Goal: Information Seeking & Learning: Learn about a topic

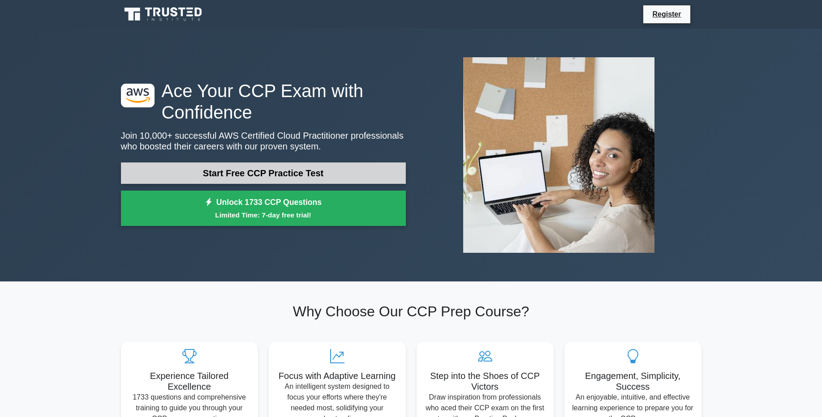
click at [287, 177] on link "Start Free CCP Practice Test" at bounding box center [263, 173] width 285 height 21
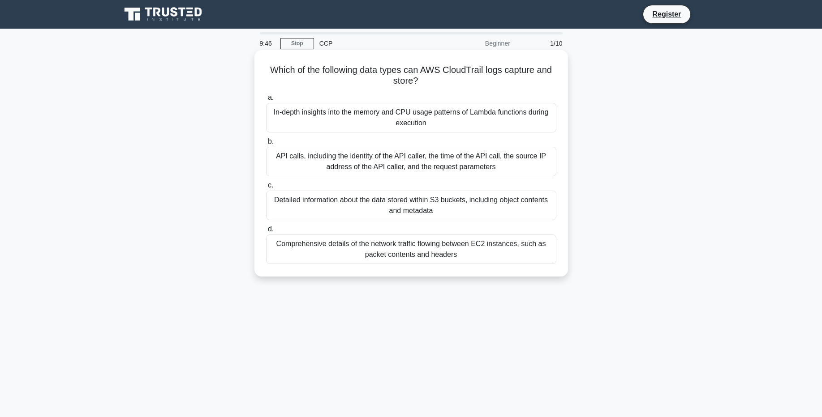
click at [383, 205] on div "Detailed information about the data stored within S3 buckets, including object …" at bounding box center [411, 206] width 290 height 30
click at [266, 189] on input "c. Detailed information about the data stored within S3 buckets, including obje…" at bounding box center [266, 186] width 0 height 6
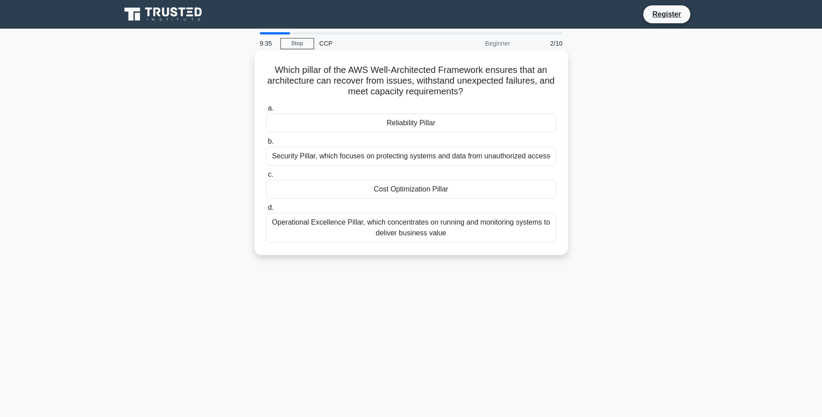
click at [413, 190] on div "Cost Optimization Pillar" at bounding box center [411, 189] width 290 height 19
click at [266, 178] on input "c. Cost Optimization Pillar" at bounding box center [266, 175] width 0 height 6
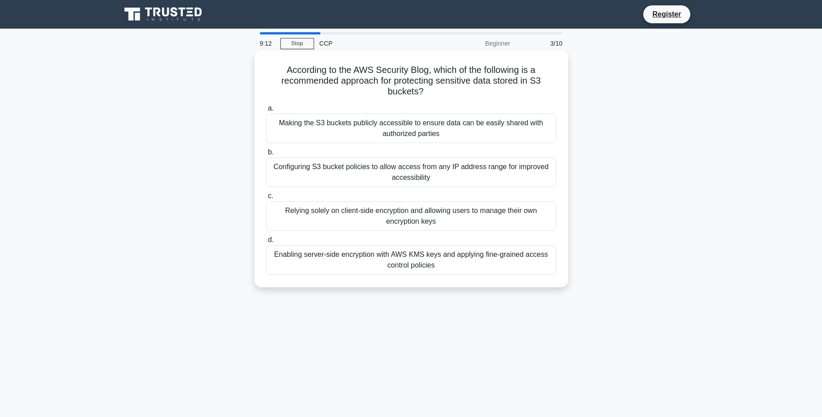
click at [428, 172] on div "Configuring S3 bucket policies to allow access from any IP address range for im…" at bounding box center [411, 173] width 290 height 30
click at [266, 155] on input "b. Configuring S3 bucket policies to allow access from any IP address range for…" at bounding box center [266, 153] width 0 height 6
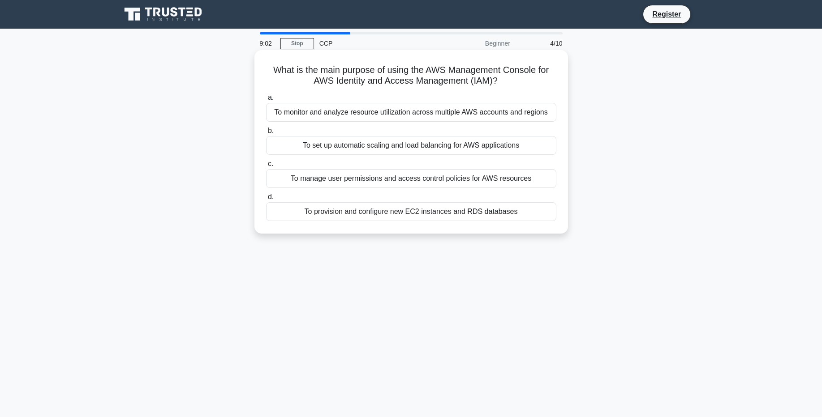
click at [423, 177] on div "To manage user permissions and access control policies for AWS resources" at bounding box center [411, 178] width 290 height 19
click at [266, 167] on input "c. To manage user permissions and access control policies for AWS resources" at bounding box center [266, 164] width 0 height 6
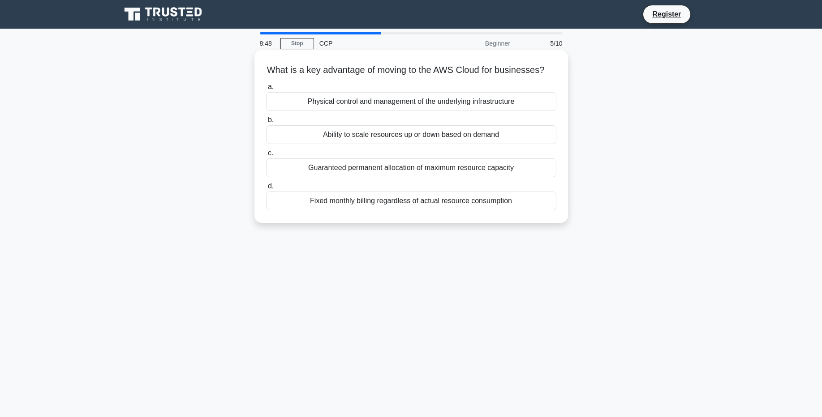
click at [409, 201] on div "Fixed monthly billing regardless of actual resource consumption" at bounding box center [411, 201] width 290 height 19
click at [266, 189] on input "d. Fixed monthly billing regardless of actual resource consumption" at bounding box center [266, 187] width 0 height 6
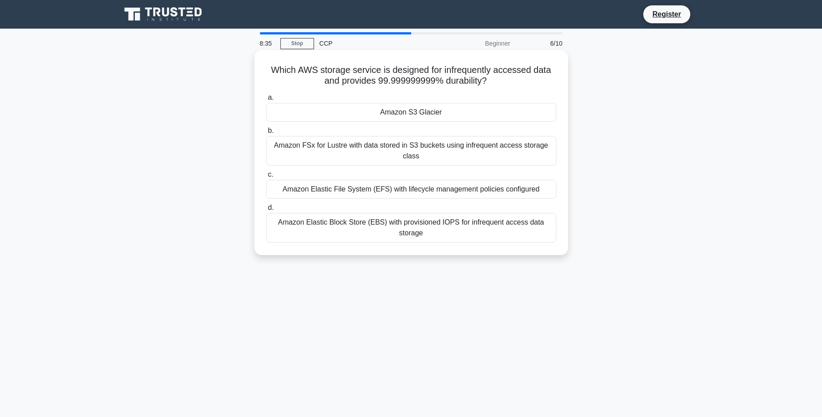
click at [405, 225] on div "Amazon Elastic Block Store (EBS) with provisioned IOPS for infrequent access da…" at bounding box center [411, 228] width 290 height 30
click at [266, 211] on input "d. Amazon Elastic Block Store (EBS) with provisioned IOPS for infrequent access…" at bounding box center [266, 208] width 0 height 6
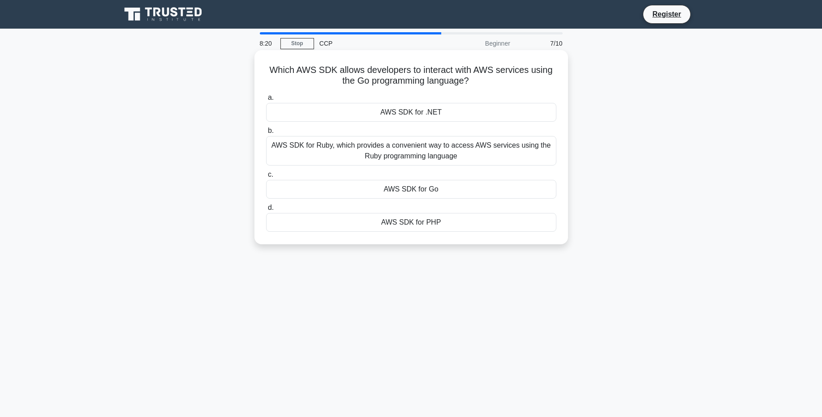
click at [417, 158] on div "AWS SDK for Ruby, which provides a convenient way to access AWS services using …" at bounding box center [411, 151] width 290 height 30
click at [266, 134] on input "b. AWS SDK for Ruby, which provides a convenient way to access AWS services usi…" at bounding box center [266, 131] width 0 height 6
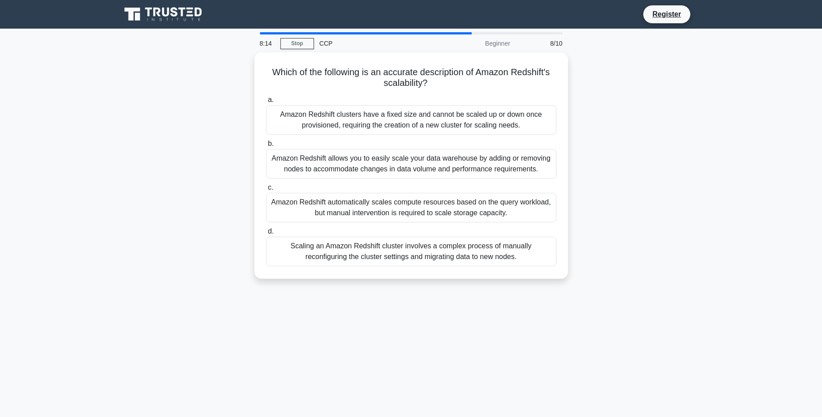
click at [417, 158] on div "Amazon Redshift allows you to easily scale your data warehouse by adding or rem…" at bounding box center [411, 164] width 290 height 30
click at [266, 147] on input "b. Amazon Redshift allows you to easily scale your data warehouse by adding or …" at bounding box center [266, 144] width 0 height 6
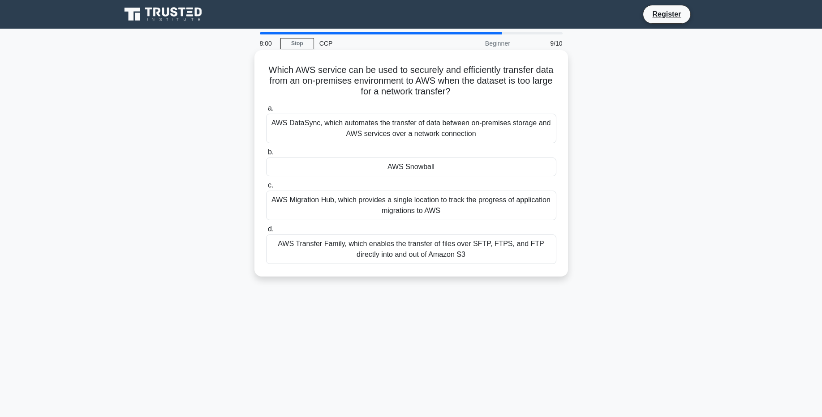
click at [408, 134] on div "AWS DataSync, which automates the transfer of data between on-premises storage …" at bounding box center [411, 129] width 290 height 30
click at [266, 112] on input "a. AWS DataSync, which automates the transfer of data between on-premises stora…" at bounding box center [266, 109] width 0 height 6
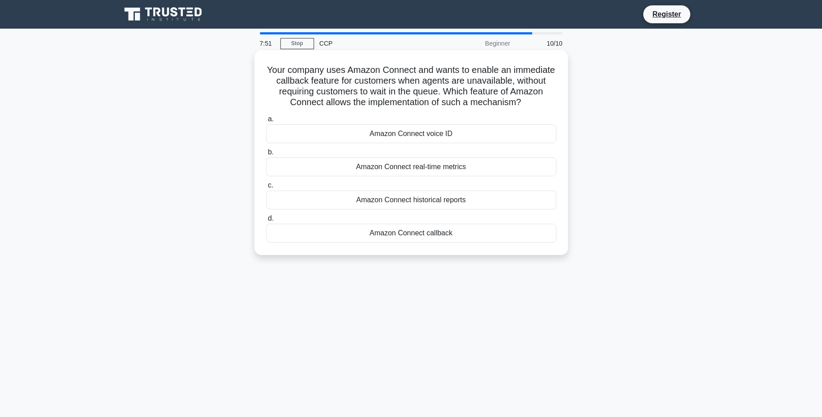
click at [419, 133] on div "Amazon Connect voice ID" at bounding box center [411, 134] width 290 height 19
click at [266, 122] on input "a. Amazon Connect voice ID" at bounding box center [266, 119] width 0 height 6
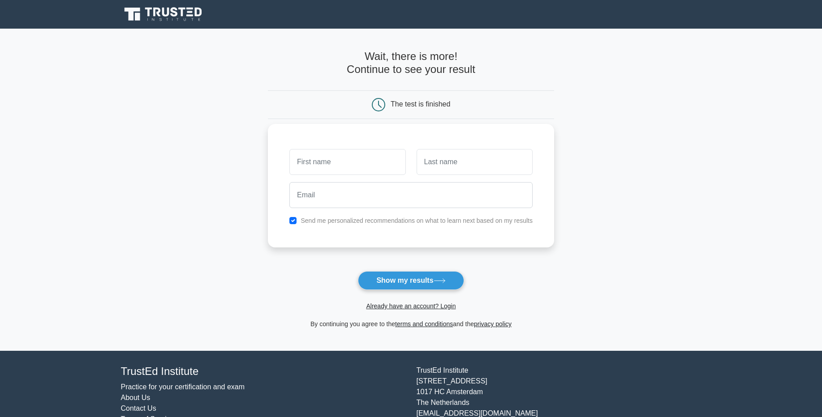
click at [361, 160] on input "text" at bounding box center [347, 162] width 116 height 26
type input "mayuri"
click at [475, 163] on input "text" at bounding box center [475, 162] width 116 height 26
type input "yewale"
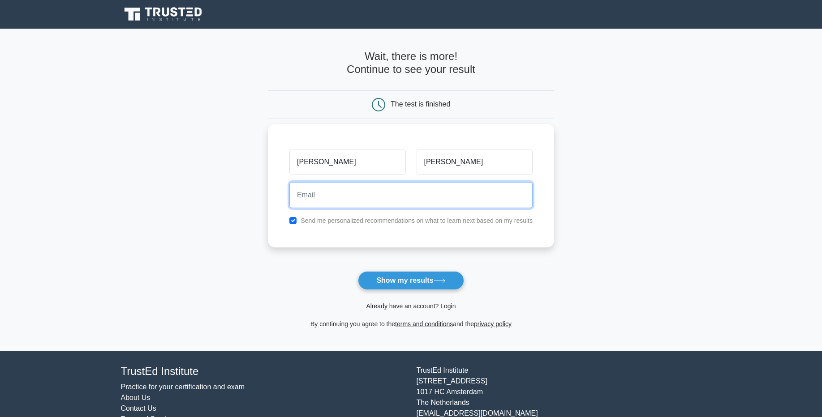
click at [384, 190] on input "email" at bounding box center [410, 195] width 243 height 26
type input "mayuri.yewale@questionpro.com"
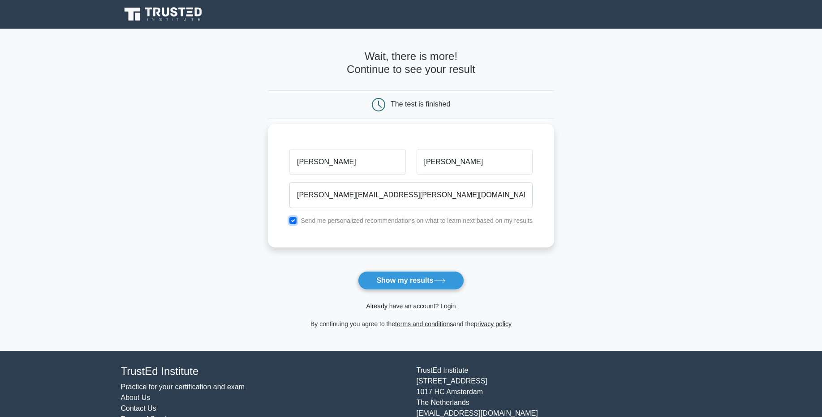
click at [289, 218] on input "checkbox" at bounding box center [292, 220] width 7 height 7
checkbox input "false"
drag, startPoint x: 416, startPoint y: 196, endPoint x: 329, endPoint y: 188, distance: 86.8
click at [329, 188] on input "mayuri.yewale@questionpro.com" at bounding box center [410, 195] width 243 height 26
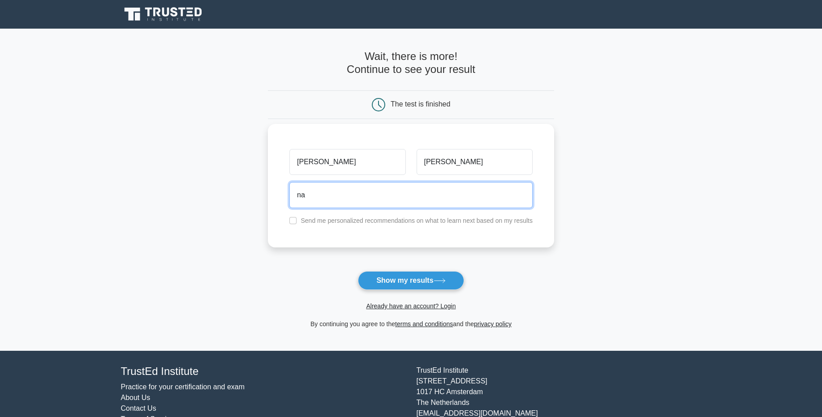
type input "n"
type input "mayuriyewale.my@gmail.com"
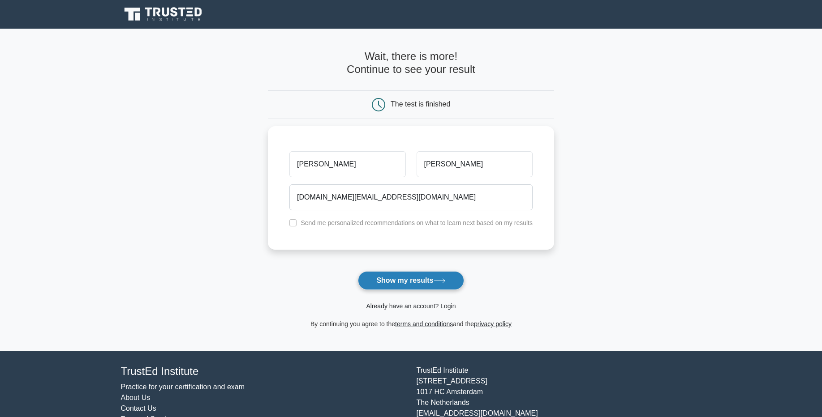
click at [416, 281] on button "Show my results" at bounding box center [411, 280] width 106 height 19
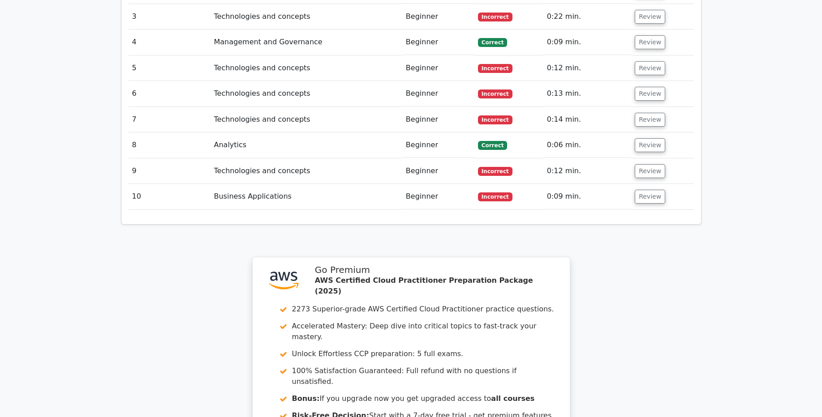
scroll to position [1366, 0]
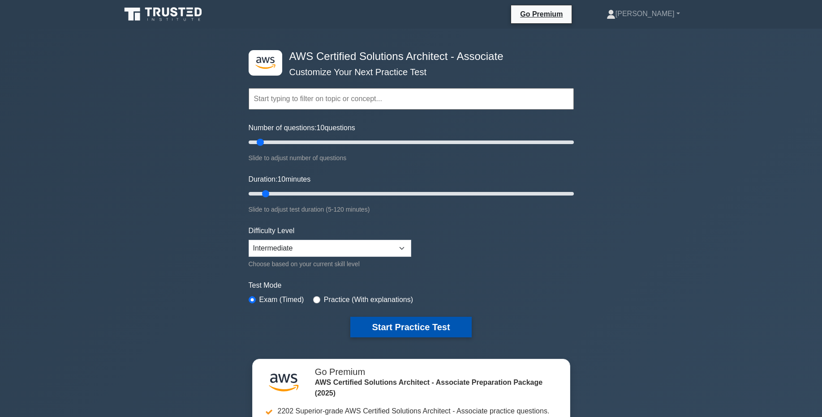
click at [427, 326] on button "Start Practice Test" at bounding box center [410, 327] width 121 height 21
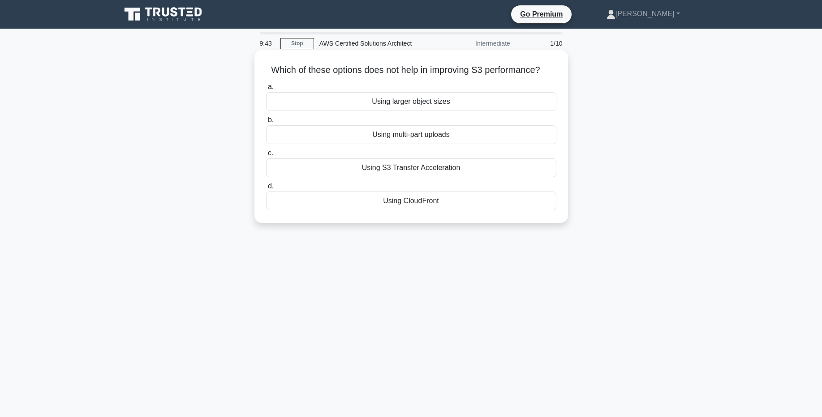
click at [406, 136] on div "Using multi-part uploads" at bounding box center [411, 134] width 290 height 19
click at [266, 123] on input "b. Using multi-part uploads" at bounding box center [266, 120] width 0 height 6
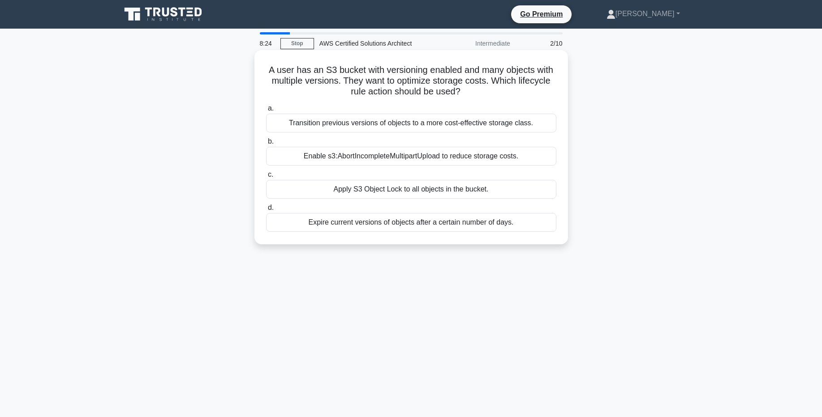
click at [400, 154] on div "Enable s3:AbortIncompleteMultipartUpload to reduce storage costs." at bounding box center [411, 156] width 290 height 19
click at [266, 145] on input "b. Enable s3:AbortIncompleteMultipartUpload to reduce storage costs." at bounding box center [266, 142] width 0 height 6
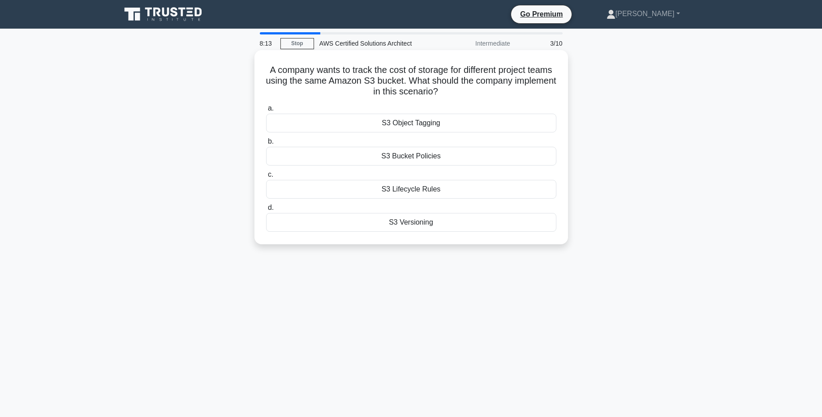
click at [422, 120] on div "S3 Object Tagging" at bounding box center [411, 123] width 290 height 19
click at [266, 112] on input "a. S3 Object Tagging" at bounding box center [266, 109] width 0 height 6
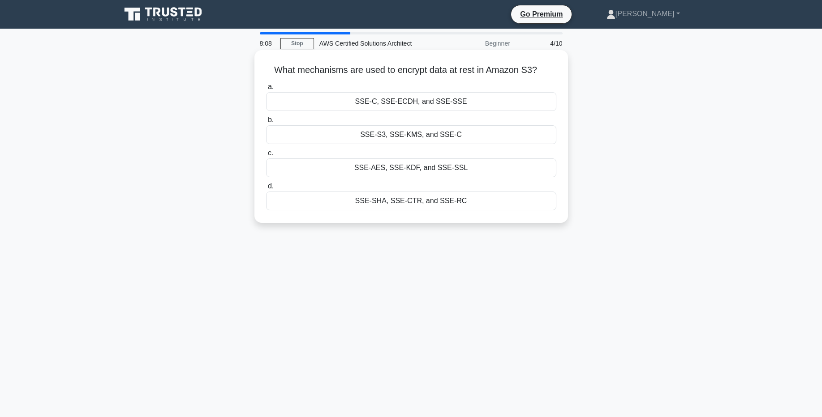
click at [420, 133] on div "SSE-S3, SSE-KMS, and SSE-C" at bounding box center [411, 134] width 290 height 19
click at [266, 123] on input "b. SSE-S3, SSE-KMS, and SSE-C" at bounding box center [266, 120] width 0 height 6
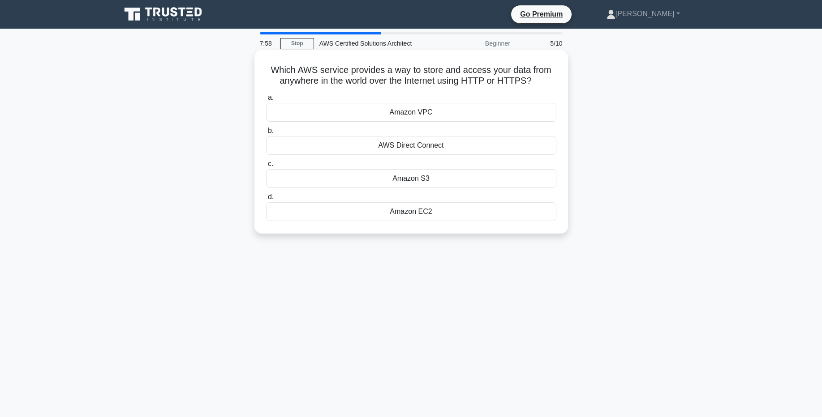
click at [416, 111] on div "Amazon VPC" at bounding box center [411, 112] width 290 height 19
click at [266, 101] on input "a. Amazon VPC" at bounding box center [266, 98] width 0 height 6
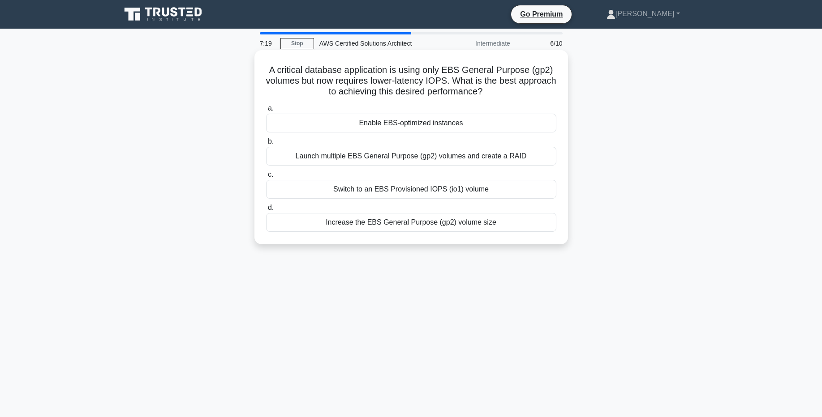
click at [420, 123] on div "Enable EBS-optimized instances" at bounding box center [411, 123] width 290 height 19
click at [266, 112] on input "a. Enable EBS-optimized instances" at bounding box center [266, 109] width 0 height 6
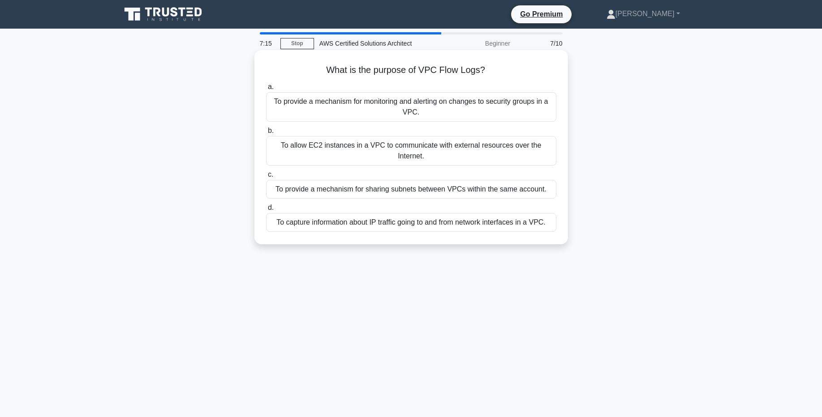
click at [434, 148] on div "To allow EC2 instances in a VPC to communicate with external resources over the…" at bounding box center [411, 151] width 290 height 30
click at [266, 134] on input "b. To allow EC2 instances in a VPC to communicate with external resources over …" at bounding box center [266, 131] width 0 height 6
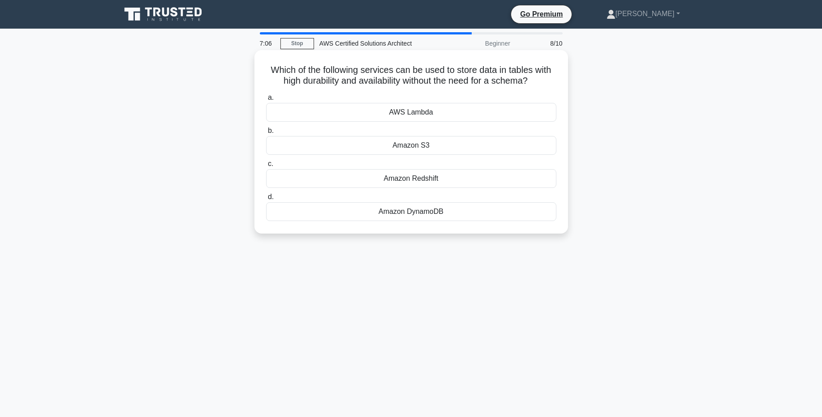
click at [431, 204] on div "Amazon DynamoDB" at bounding box center [411, 211] width 290 height 19
click at [266, 200] on input "d. Amazon DynamoDB" at bounding box center [266, 197] width 0 height 6
click at [425, 112] on div "Amazon RDS" at bounding box center [411, 112] width 290 height 19
click at [266, 101] on input "a. Amazon RDS" at bounding box center [266, 98] width 0 height 6
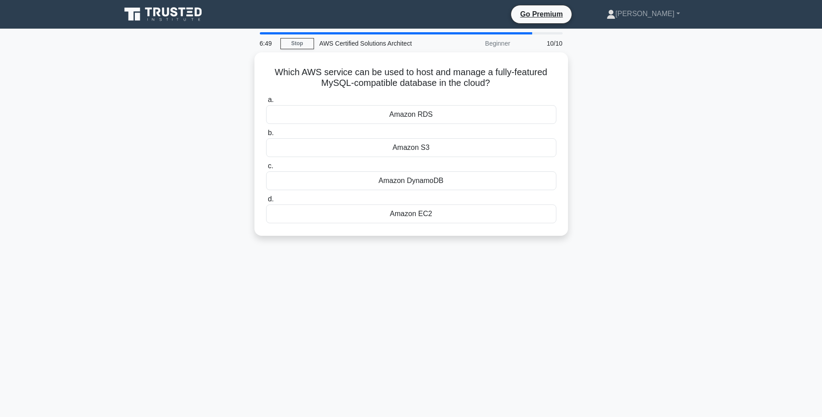
click at [425, 112] on div "Amazon RDS" at bounding box center [411, 114] width 290 height 19
click at [266, 103] on input "a. Amazon RDS" at bounding box center [266, 100] width 0 height 6
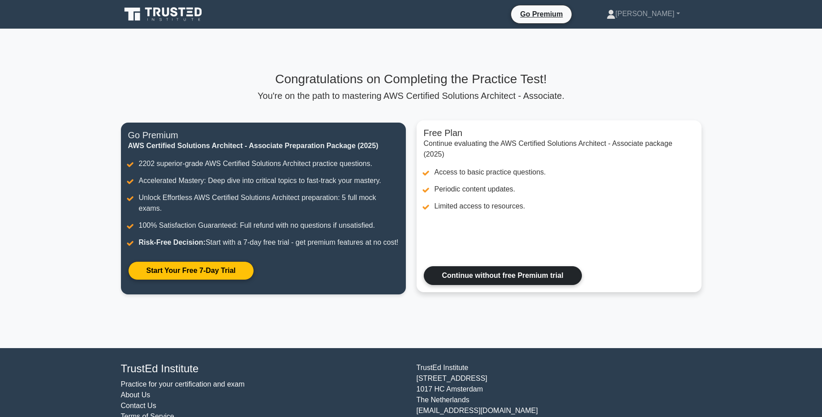
click at [499, 285] on link "Continue without free Premium trial" at bounding box center [503, 275] width 158 height 19
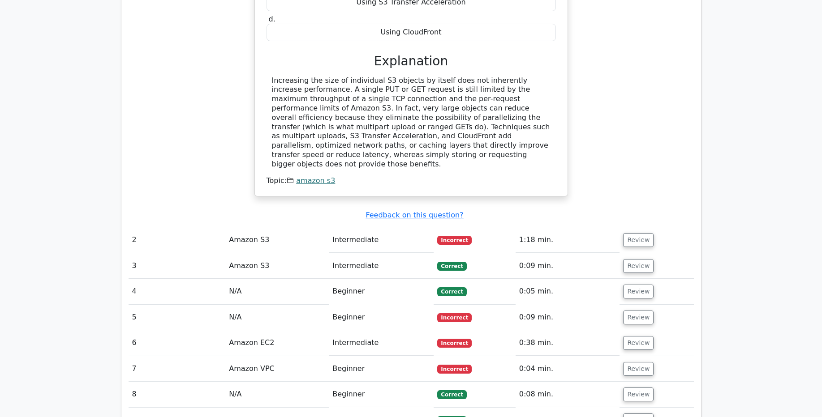
scroll to position [877, 0]
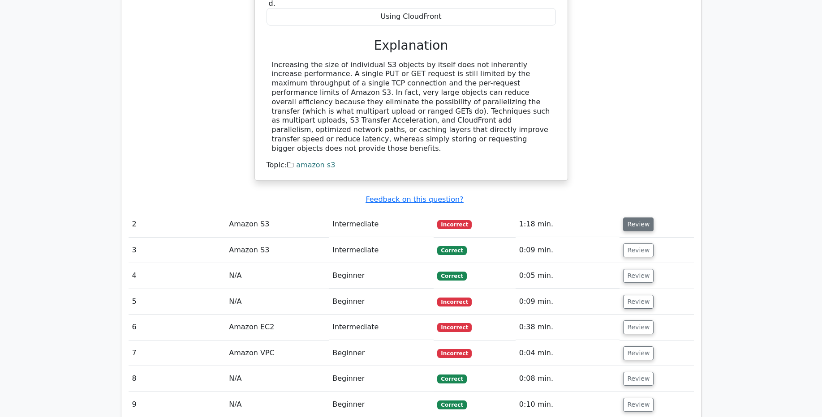
click at [630, 218] on button "Review" at bounding box center [638, 225] width 30 height 14
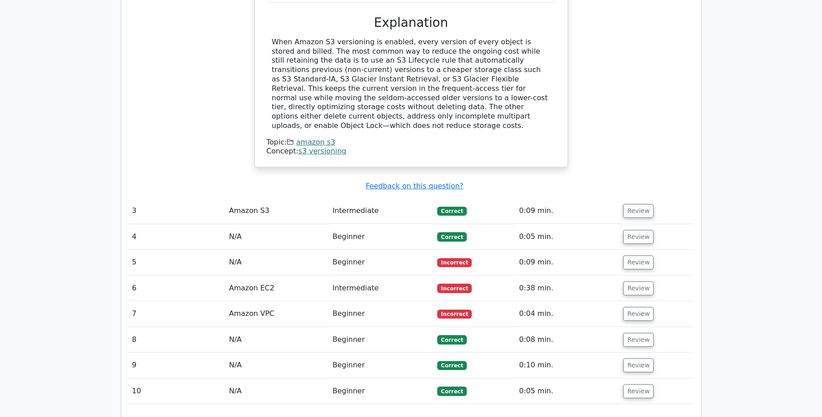
scroll to position [1293, 0]
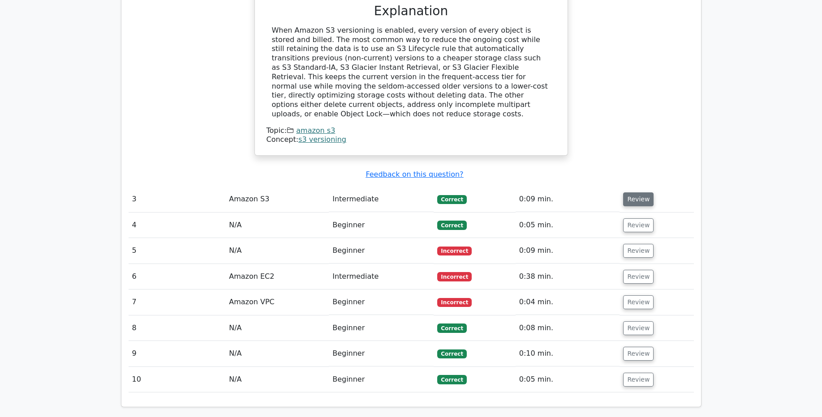
click at [624, 193] on button "Review" at bounding box center [638, 200] width 30 height 14
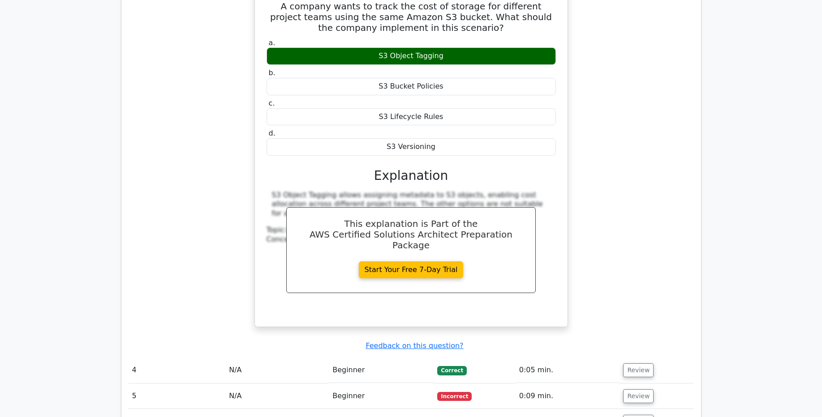
scroll to position [1558, 0]
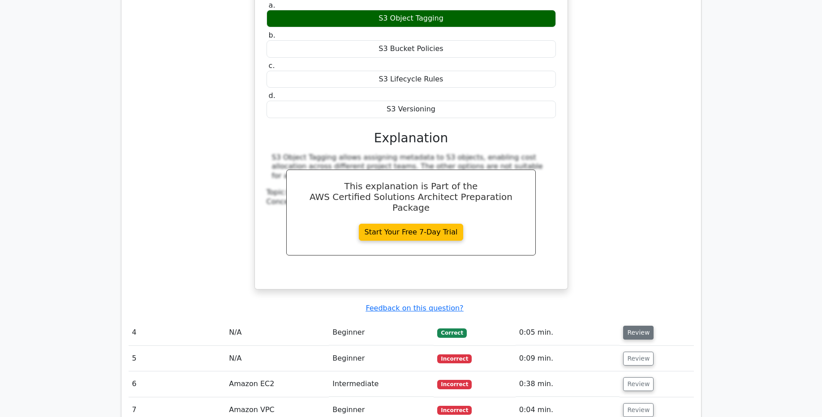
click at [634, 326] on button "Review" at bounding box center [638, 333] width 30 height 14
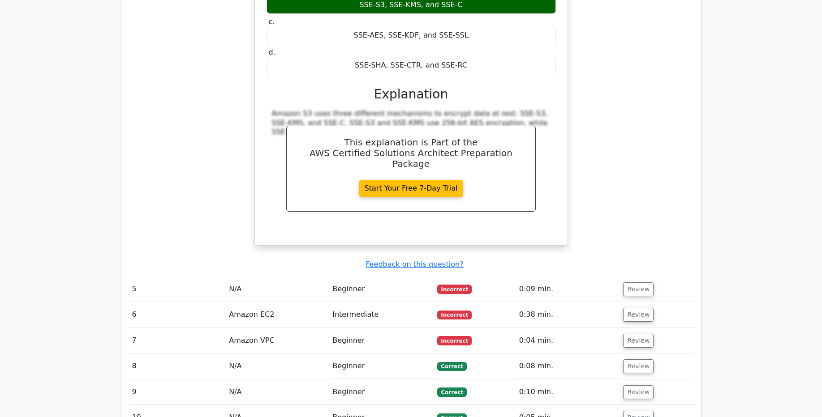
scroll to position [1994, 0]
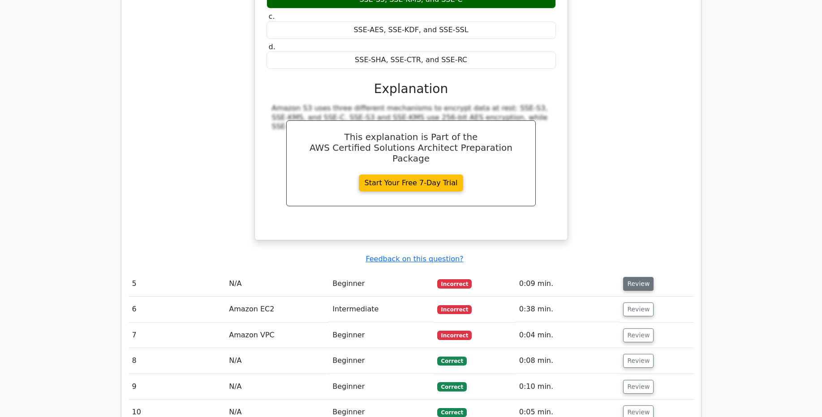
click at [641, 277] on button "Review" at bounding box center [638, 284] width 30 height 14
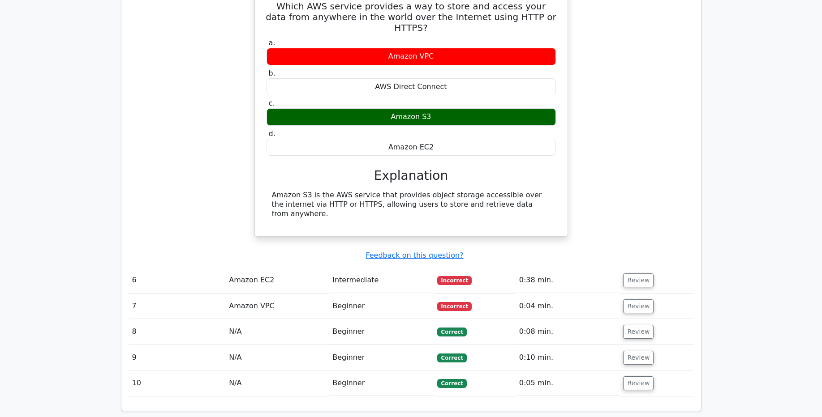
scroll to position [2327, 0]
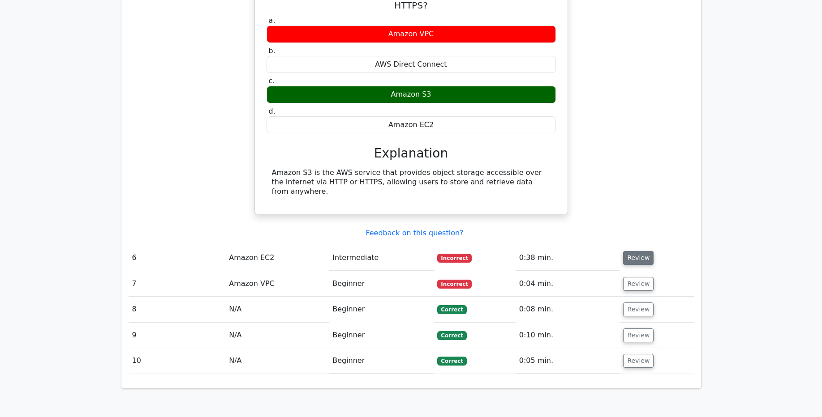
click at [632, 251] on button "Review" at bounding box center [638, 258] width 30 height 14
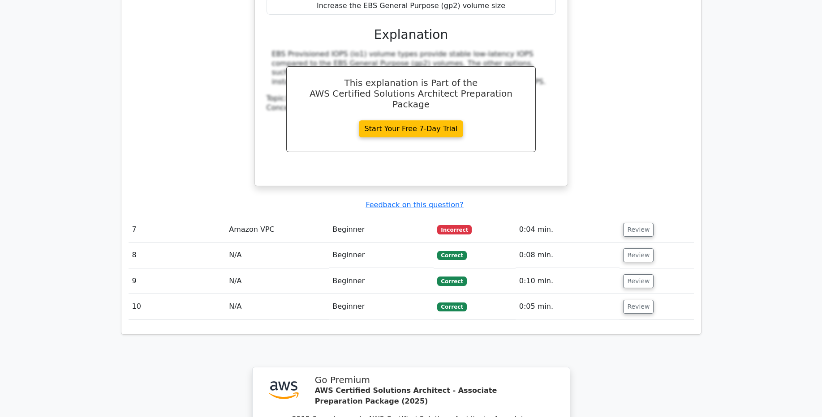
scroll to position [2770, 0]
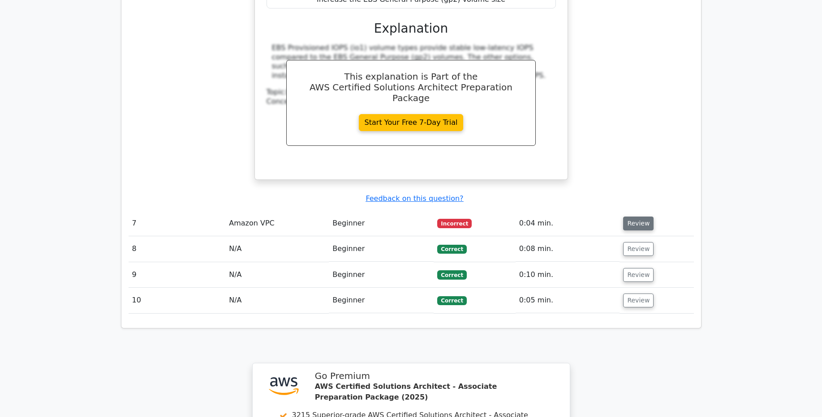
click at [638, 217] on button "Review" at bounding box center [638, 224] width 30 height 14
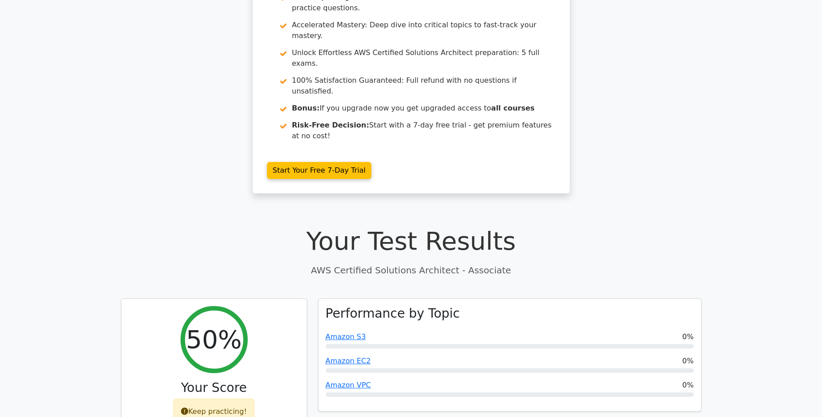
scroll to position [0, 0]
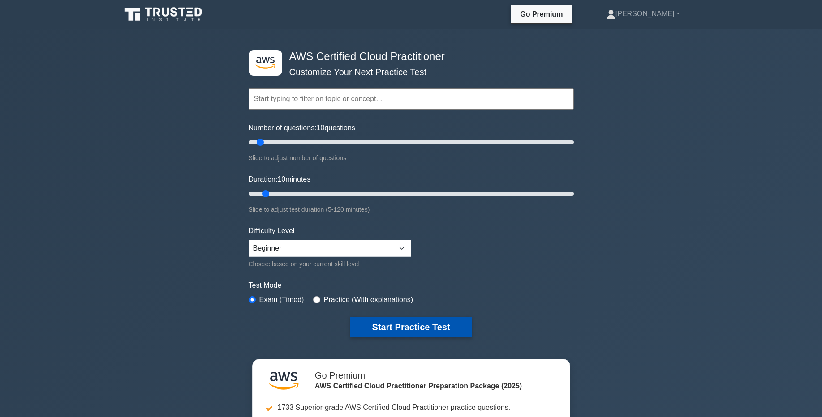
click at [402, 324] on button "Start Practice Test" at bounding box center [410, 327] width 121 height 21
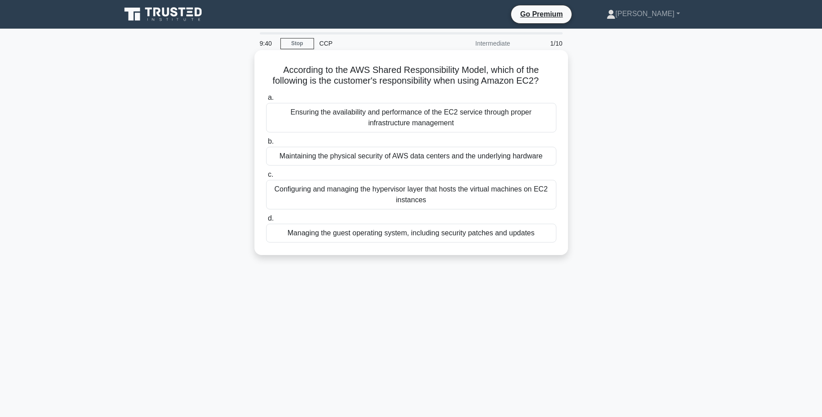
click at [415, 116] on div "Ensuring the availability and performance of the EC2 service through proper inf…" at bounding box center [411, 118] width 290 height 30
click at [266, 101] on input "a. Ensuring the availability and performance of the EC2 service through proper …" at bounding box center [266, 98] width 0 height 6
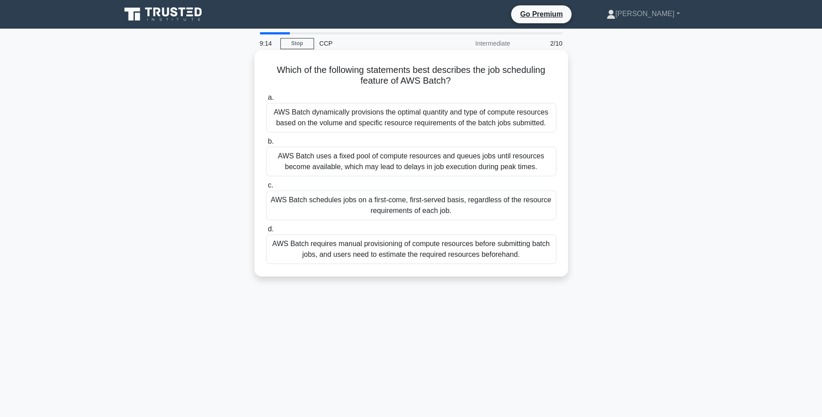
click at [425, 203] on div "AWS Batch schedules jobs on a first-come, first-served basis, regardless of the…" at bounding box center [411, 206] width 290 height 30
click at [266, 189] on input "c. AWS Batch schedules jobs on a first-come, first-served basis, regardless of …" at bounding box center [266, 186] width 0 height 6
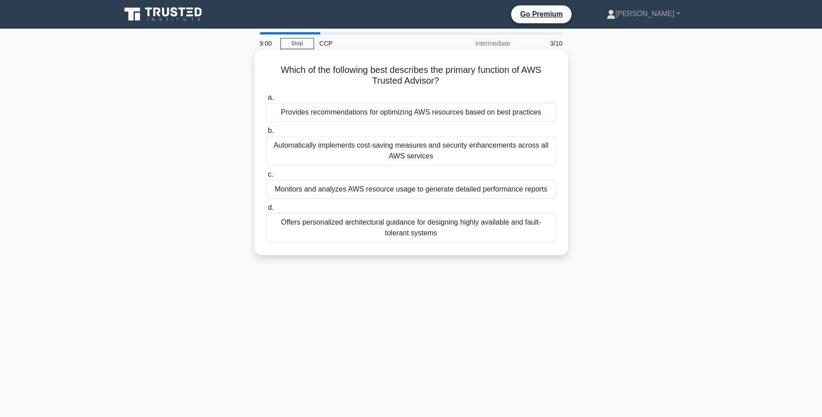
click at [423, 189] on div "Monitors and analyzes AWS resource usage to generate detailed performance repor…" at bounding box center [411, 189] width 290 height 19
click at [266, 178] on input "c. Monitors and analyzes AWS resource usage to generate detailed performance re…" at bounding box center [266, 175] width 0 height 6
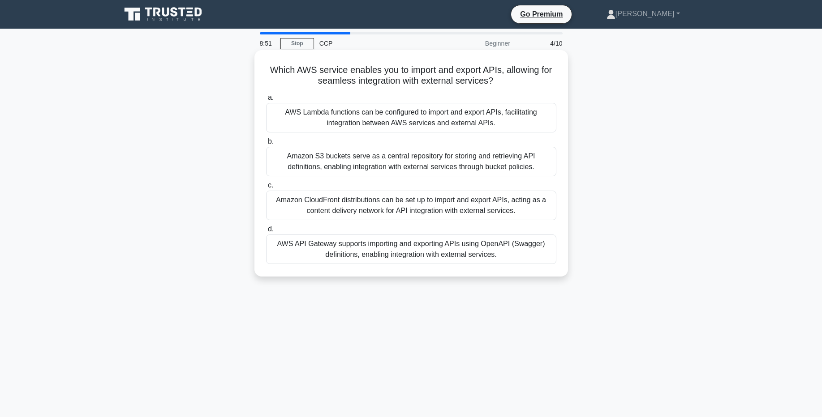
click at [424, 113] on div "AWS Lambda functions can be configured to import and export APIs, facilitating …" at bounding box center [411, 118] width 290 height 30
click at [266, 101] on input "a. AWS Lambda functions can be configured to import and export APIs, facilitati…" at bounding box center [266, 98] width 0 height 6
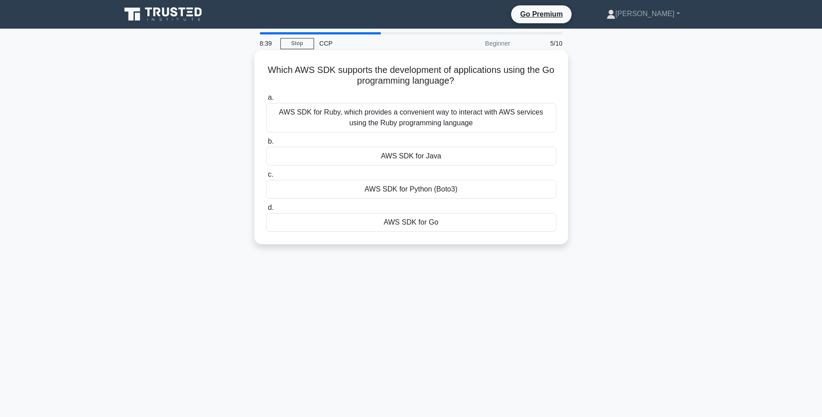
click at [423, 158] on div "AWS SDK for Java" at bounding box center [411, 156] width 290 height 19
click at [266, 145] on input "b. AWS SDK for [GEOGRAPHIC_DATA]" at bounding box center [266, 142] width 0 height 6
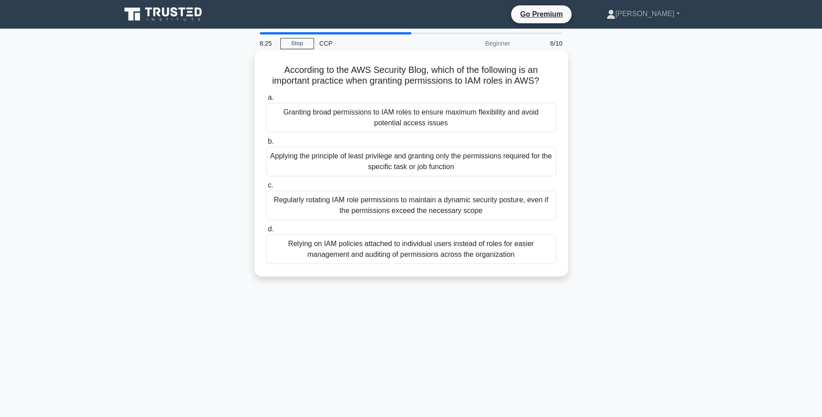
click at [461, 120] on div "Granting broad permissions to IAM roles to ensure maximum flexibility and avoid…" at bounding box center [411, 118] width 290 height 30
click at [266, 101] on input "a. Granting broad permissions to IAM roles to ensure maximum flexibility and av…" at bounding box center [266, 98] width 0 height 6
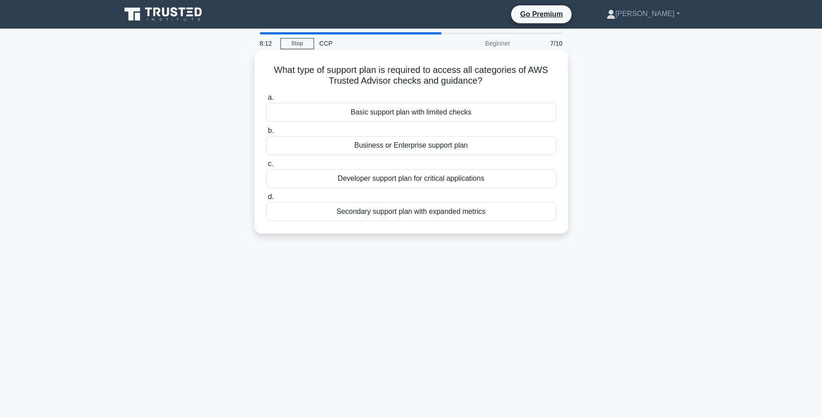
click at [471, 176] on div "Developer support plan for critical applications" at bounding box center [411, 178] width 290 height 19
click at [266, 167] on input "c. Developer support plan for critical applications" at bounding box center [266, 164] width 0 height 6
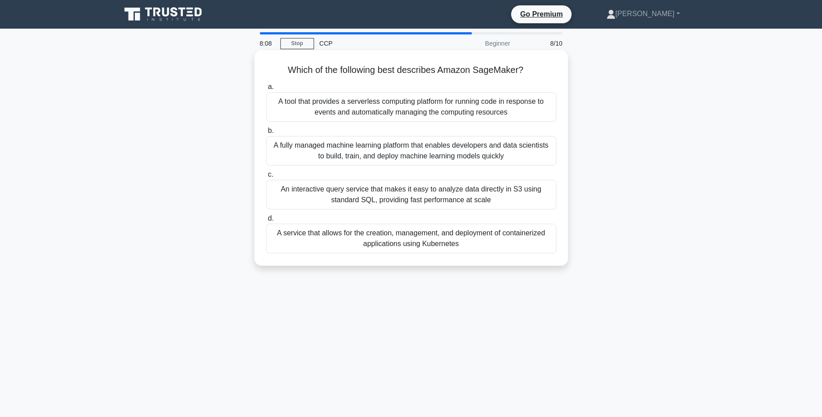
click at [453, 160] on div "A fully managed machine learning platform that enables developers and data scie…" at bounding box center [411, 151] width 290 height 30
click at [266, 134] on input "b. A fully managed machine learning platform that enables developers and data s…" at bounding box center [266, 131] width 0 height 6
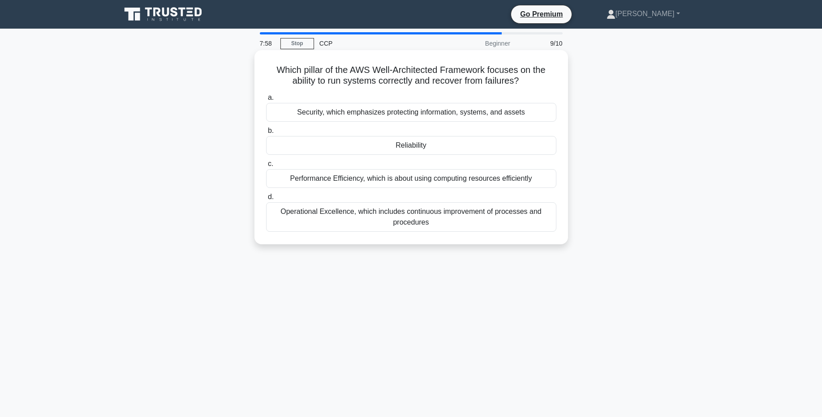
click at [441, 177] on div "Performance Efficiency, which is about using computing resources efficiently" at bounding box center [411, 178] width 290 height 19
click at [266, 167] on input "c. Performance Efficiency, which is about using computing resources efficiently" at bounding box center [266, 164] width 0 height 6
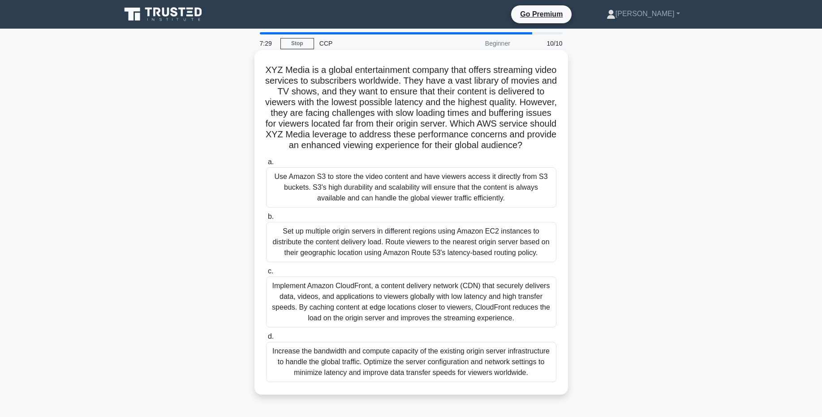
click at [435, 243] on div "Set up multiple origin servers in different regions using Amazon EC2 instances …" at bounding box center [411, 242] width 290 height 40
click at [266, 220] on input "b. Set up multiple origin servers in different regions using Amazon EC2 instanc…" at bounding box center [266, 217] width 0 height 6
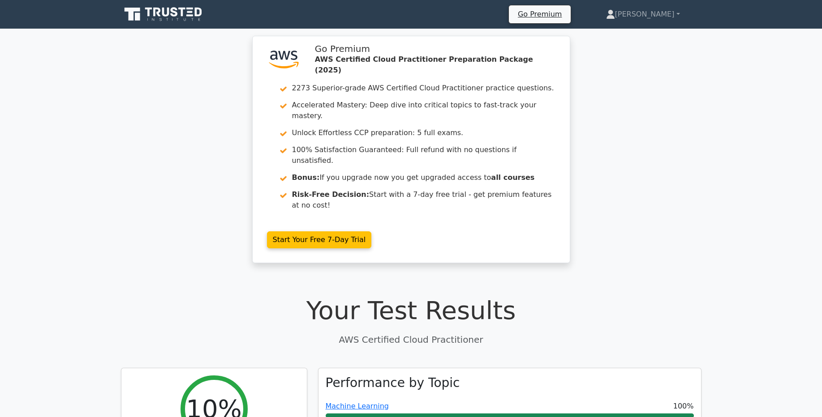
scroll to position [365, 0]
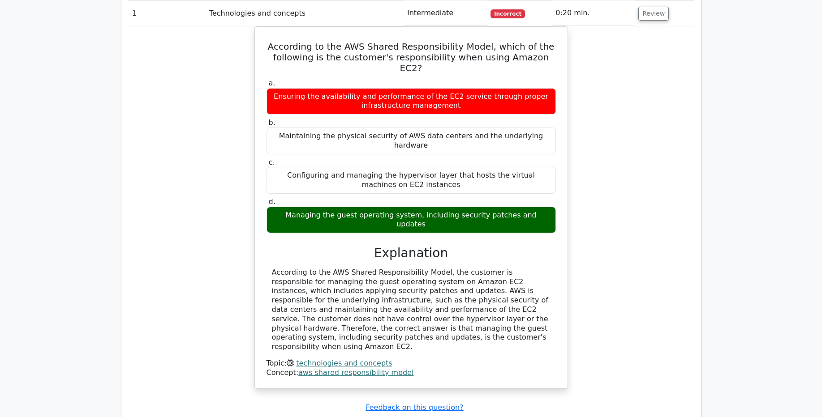
scroll to position [914, 0]
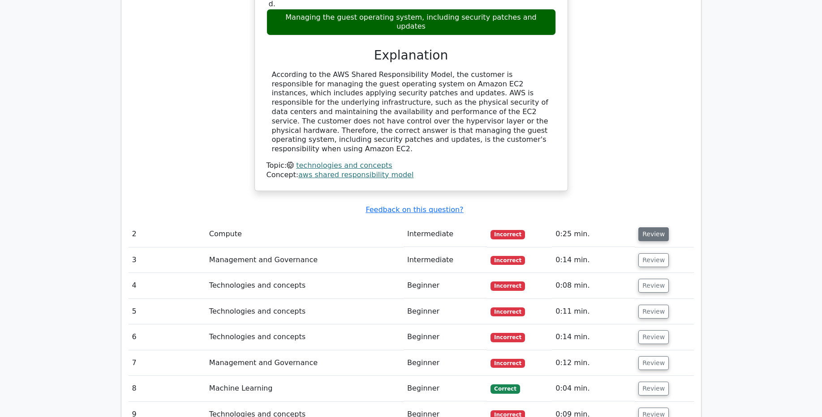
click at [658, 228] on button "Review" at bounding box center [653, 235] width 30 height 14
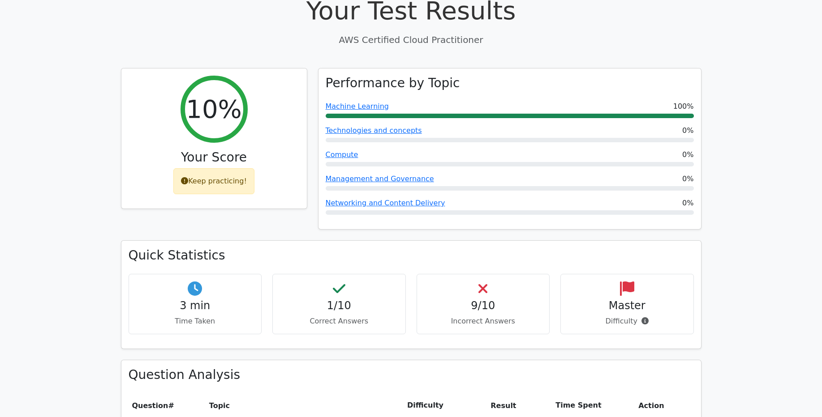
scroll to position [0, 0]
